Goal: Use online tool/utility: Use online tool/utility

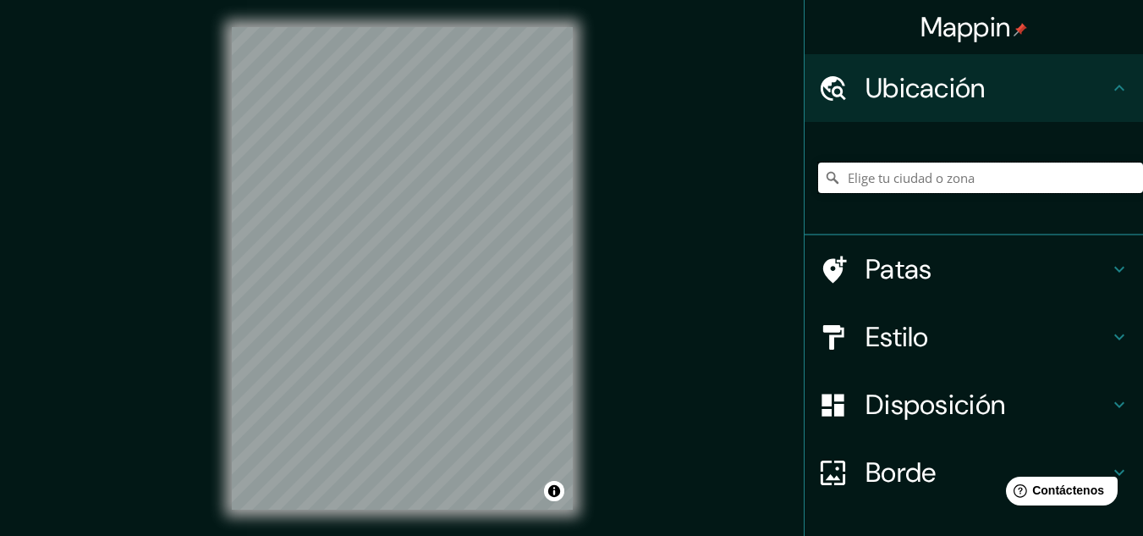
click at [905, 176] on input "Elige tu ciudad o zona" at bounding box center [980, 177] width 325 height 30
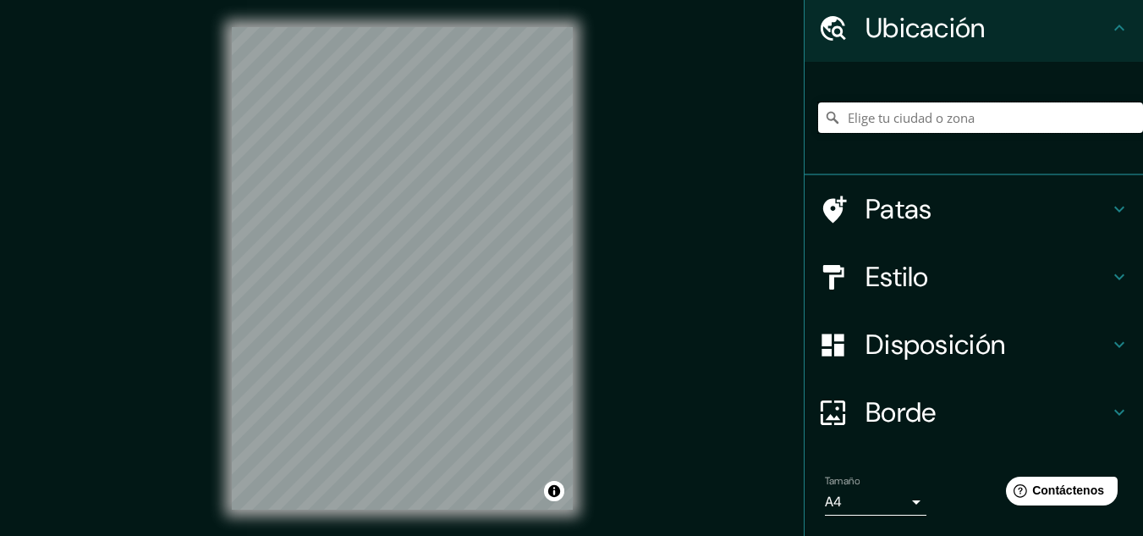
scroll to position [113, 0]
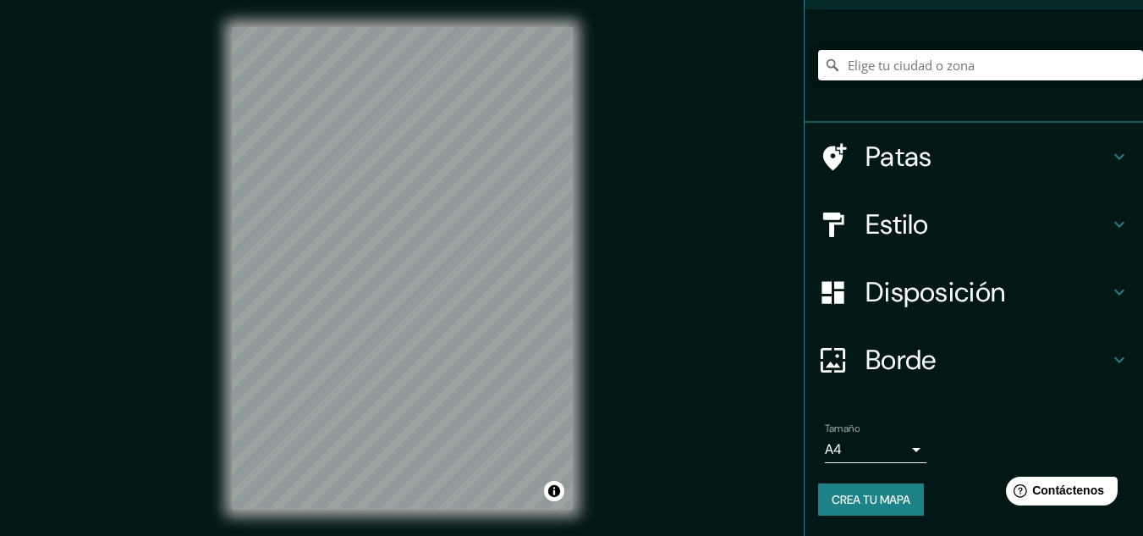
click at [940, 62] on input "Elige tu ciudad o zona" at bounding box center [980, 65] width 325 height 30
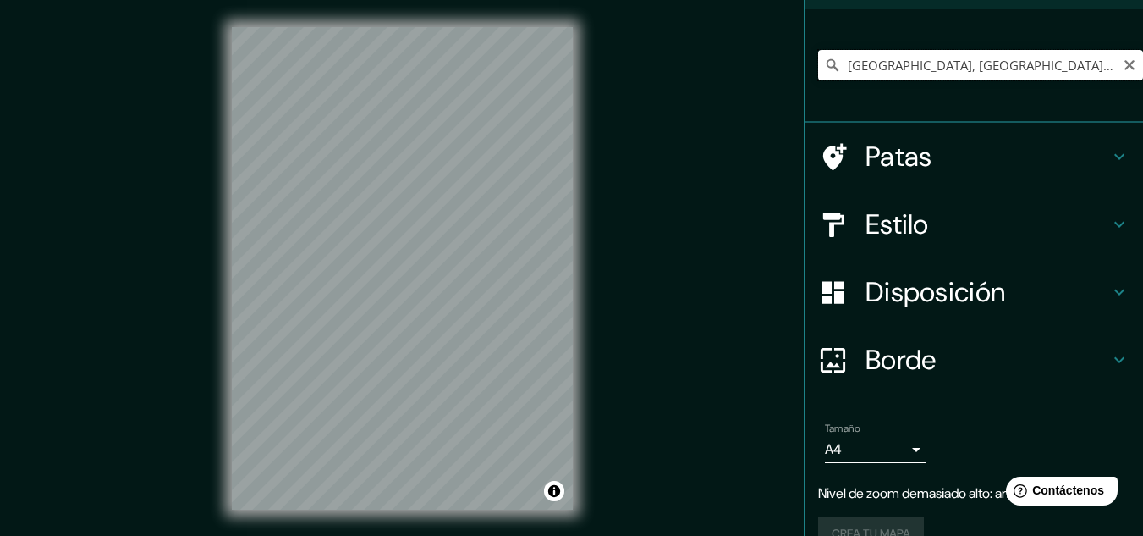
type input "[GEOGRAPHIC_DATA], [GEOGRAPHIC_DATA], [GEOGRAPHIC_DATA]"
click at [1011, 83] on div "[GEOGRAPHIC_DATA], [GEOGRAPHIC_DATA], [GEOGRAPHIC_DATA] [PERSON_NAME] [GEOGRAPH…" at bounding box center [980, 65] width 325 height 85
click at [1010, 73] on input "[GEOGRAPHIC_DATA], [GEOGRAPHIC_DATA], [GEOGRAPHIC_DATA]" at bounding box center [980, 65] width 325 height 30
click at [964, 234] on h4 "Estilo" at bounding box center [987, 224] width 244 height 34
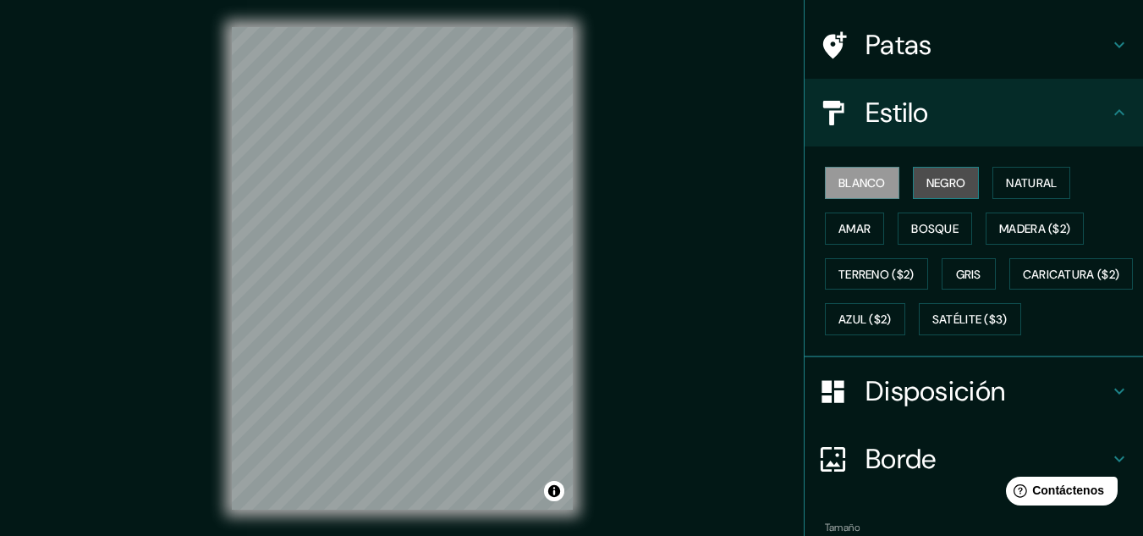
click at [926, 191] on font "Negro" at bounding box center [946, 183] width 40 height 22
click at [864, 185] on font "Blanco" at bounding box center [861, 182] width 47 height 15
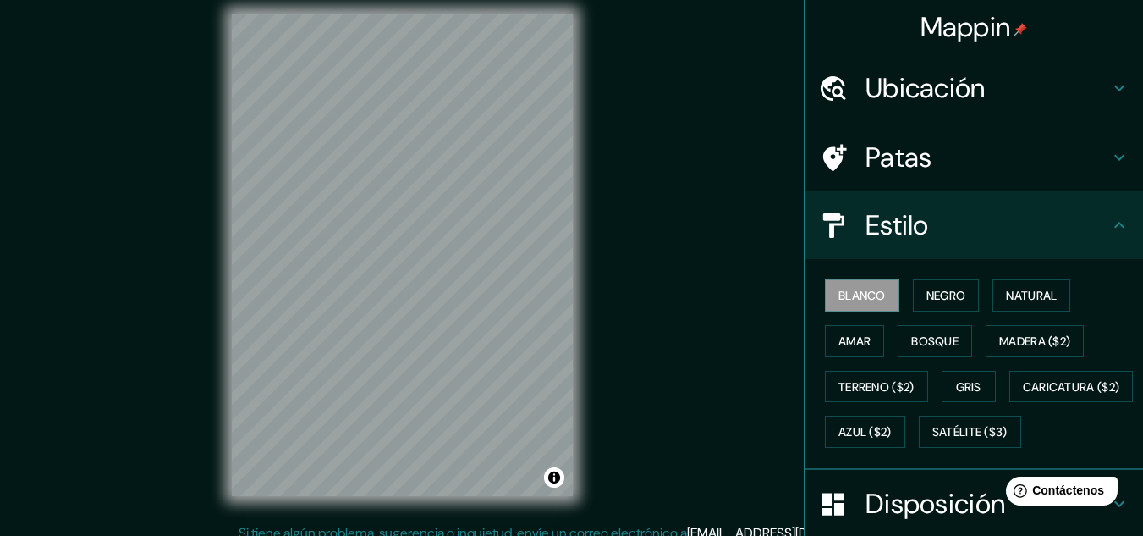
scroll to position [0, 0]
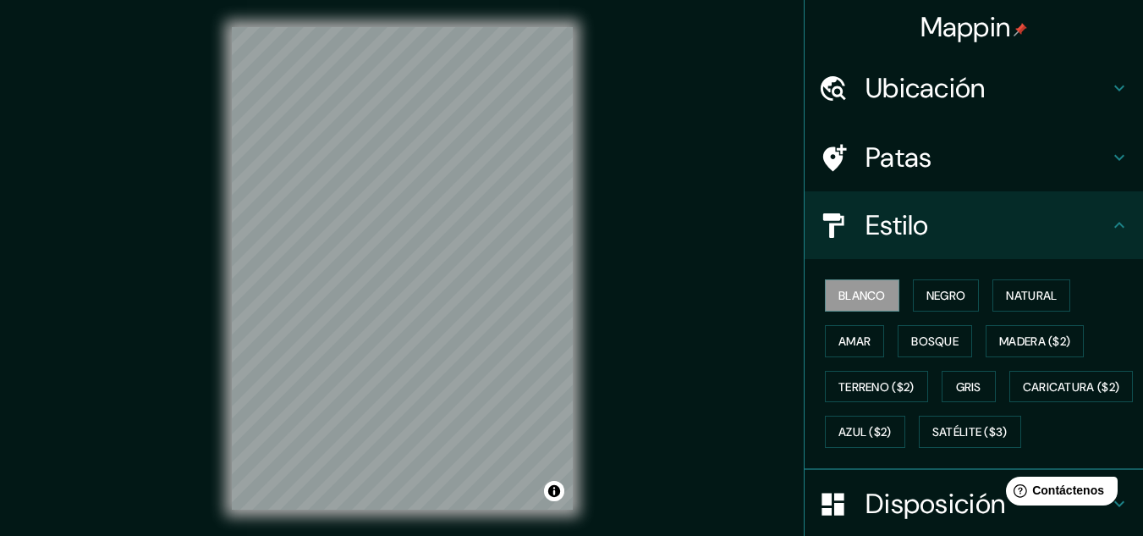
click at [931, 94] on font "Ubicación" at bounding box center [925, 88] width 120 height 36
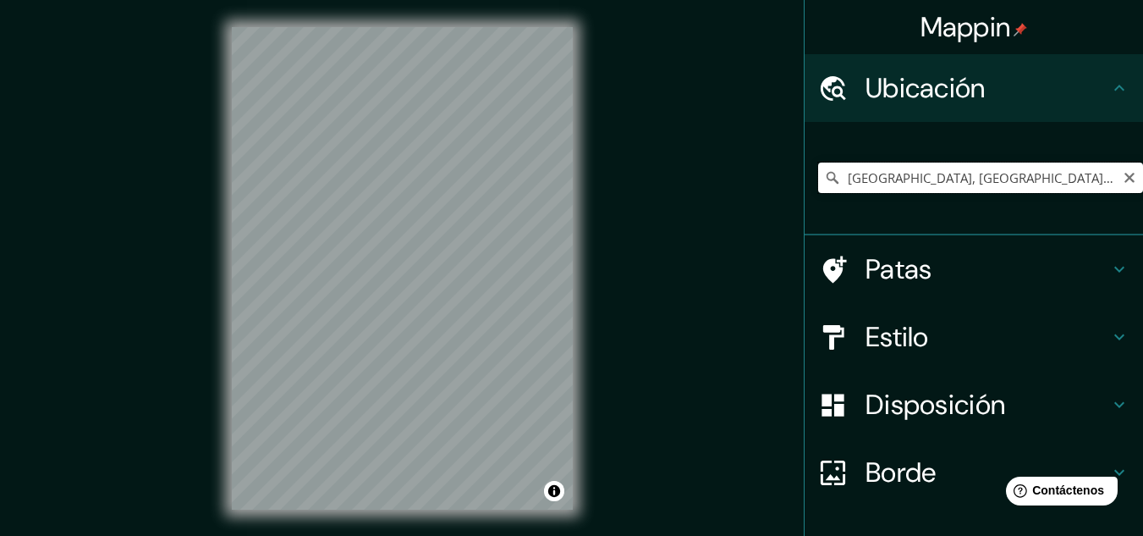
click at [937, 185] on input "[GEOGRAPHIC_DATA], [GEOGRAPHIC_DATA], [GEOGRAPHIC_DATA]" at bounding box center [980, 177] width 325 height 30
click at [972, 182] on input "[GEOGRAPHIC_DATA], [GEOGRAPHIC_DATA], [GEOGRAPHIC_DATA]" at bounding box center [980, 177] width 325 height 30
click at [980, 183] on input "[GEOGRAPHIC_DATA], [GEOGRAPHIC_DATA], [GEOGRAPHIC_DATA]" at bounding box center [980, 177] width 325 height 30
click at [1014, 179] on input "[GEOGRAPHIC_DATA], [GEOGRAPHIC_DATA], [GEOGRAPHIC_DATA]" at bounding box center [980, 177] width 325 height 30
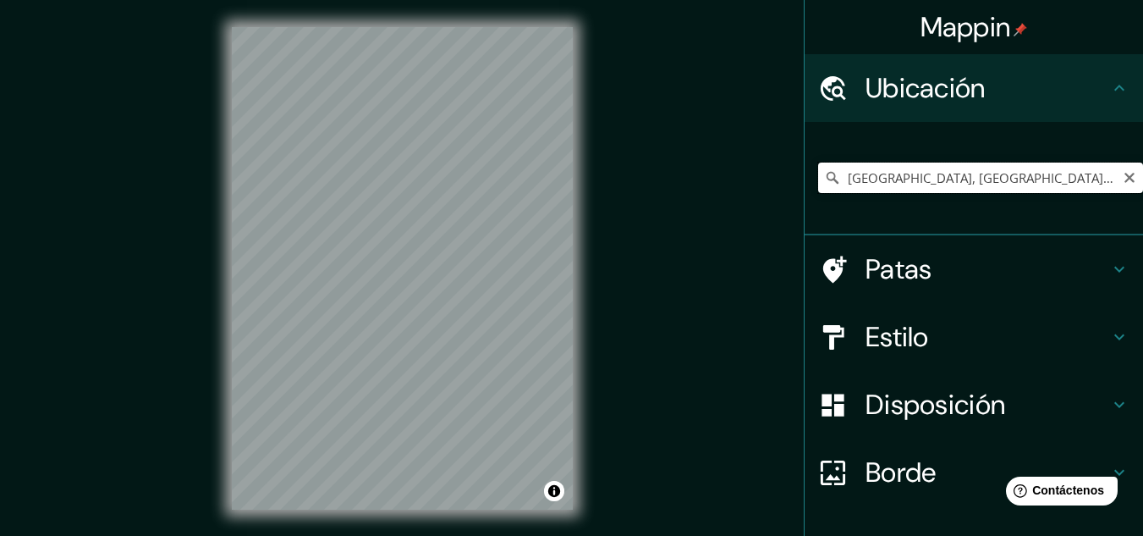
click at [932, 179] on input "[GEOGRAPHIC_DATA], [GEOGRAPHIC_DATA], [GEOGRAPHIC_DATA]" at bounding box center [980, 177] width 325 height 30
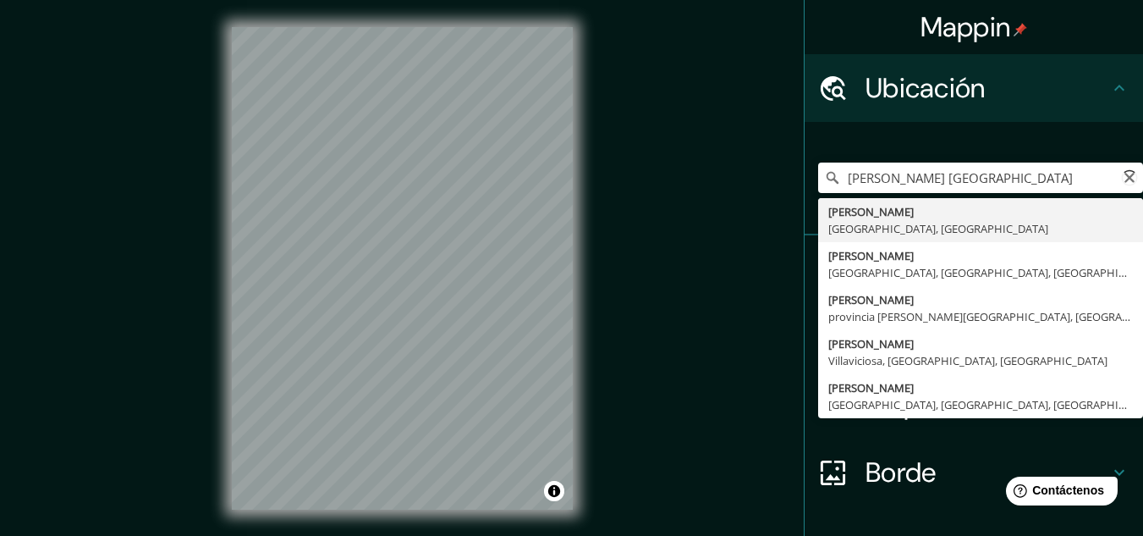
type input "[GEOGRAPHIC_DATA], [GEOGRAPHIC_DATA], [GEOGRAPHIC_DATA]"
click at [942, 185] on input "[GEOGRAPHIC_DATA], [GEOGRAPHIC_DATA], [GEOGRAPHIC_DATA]" at bounding box center [980, 177] width 325 height 30
